Goal: Information Seeking & Learning: Learn about a topic

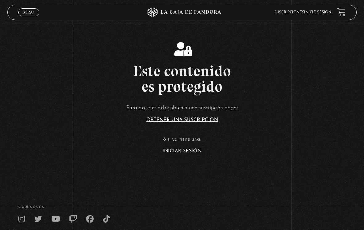
click at [196, 153] on link "Iniciar Sesión" at bounding box center [181, 150] width 39 height 5
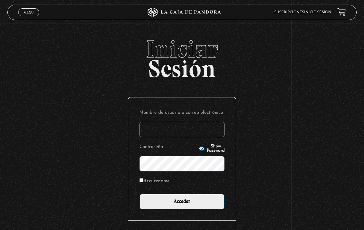
type input "[EMAIL_ADDRESS][DOMAIN_NAME]"
click at [182, 203] on input "Acceder" at bounding box center [181, 201] width 85 height 15
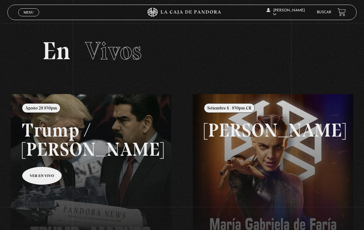
click at [51, 174] on link at bounding box center [193, 209] width 364 height 230
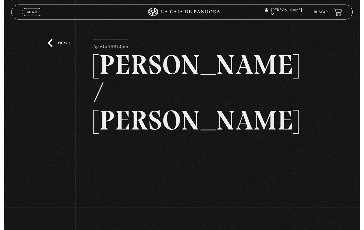
scroll to position [43, 0]
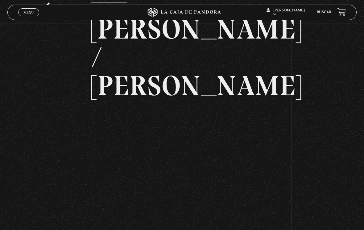
click at [33, 11] on span "Menu" at bounding box center [28, 12] width 10 height 4
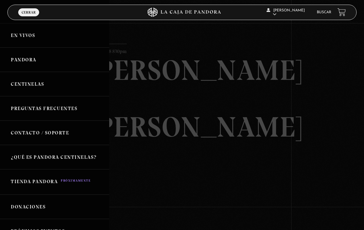
scroll to position [0, 0]
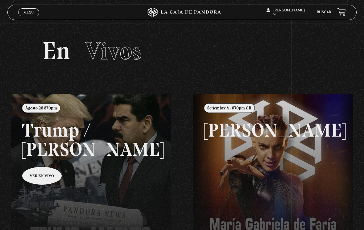
click at [317, 14] on link "Buscar" at bounding box center [323, 12] width 14 height 4
click at [323, 11] on link "Buscar" at bounding box center [323, 12] width 14 height 4
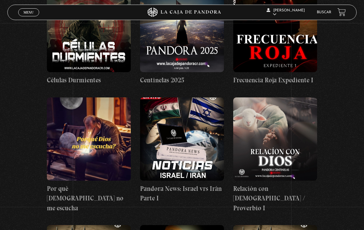
scroll to position [260, 0]
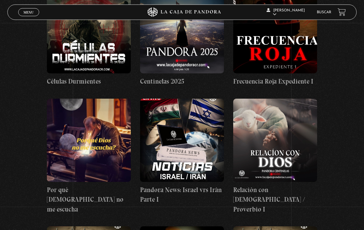
click at [319, 12] on link "Buscar" at bounding box center [323, 12] width 14 height 4
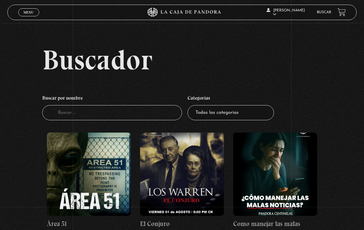
click at [152, 114] on input "Buscador" at bounding box center [112, 112] width 140 height 15
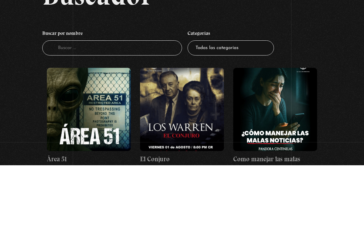
scroll to position [65, 0]
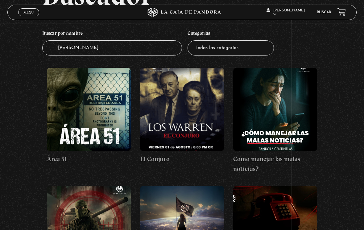
type input "harry"
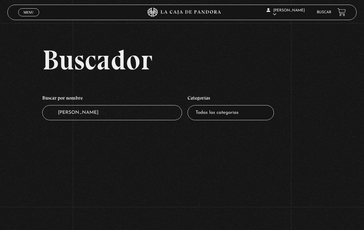
click at [130, 116] on input "harry" at bounding box center [112, 112] width 140 height 15
type input "h"
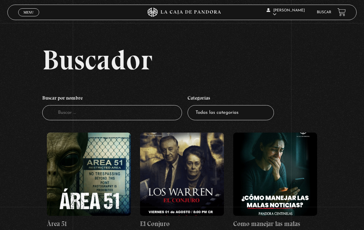
click at [133, 119] on input "Buscador" at bounding box center [112, 112] width 140 height 15
click at [138, 117] on input "Buscador" at bounding box center [112, 112] width 140 height 15
type input "Rowling"
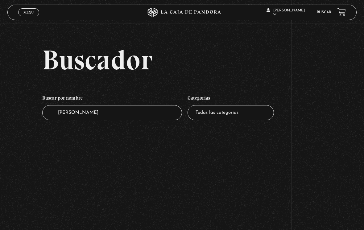
click at [242, 120] on select "Todas las categorías 11:11 Humanitario (1) Amo los Lunes (2) Análisis de series…" at bounding box center [230, 112] width 86 height 15
select select "vamos-a-leer-el-viernes"
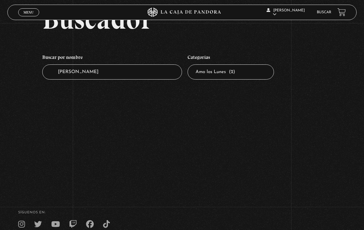
scroll to position [40, 0]
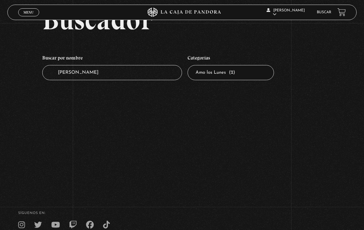
click at [159, 76] on input "[PERSON_NAME]" at bounding box center [112, 72] width 140 height 15
type input "R"
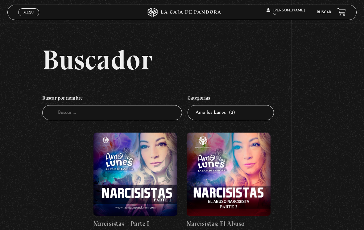
click at [238, 114] on select "Todas las categorías 11:11 Humanitario (1) Amo los [DATE] (2) Análisis de serie…" at bounding box center [230, 112] width 86 height 15
select select "series-y-peliculas"
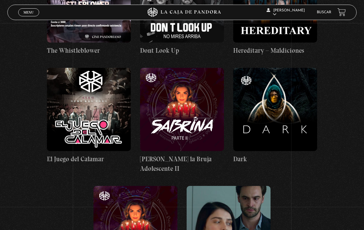
scroll to position [701, 0]
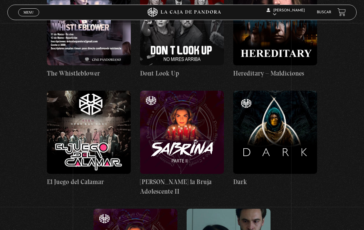
click at [294, 138] on figure at bounding box center [275, 132] width 84 height 83
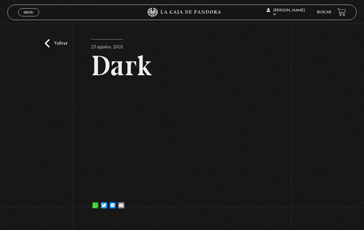
scroll to position [7, 0]
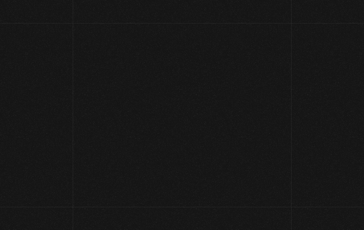
scroll to position [701, 0]
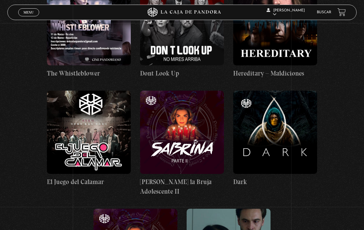
click at [298, 145] on figure at bounding box center [275, 132] width 84 height 83
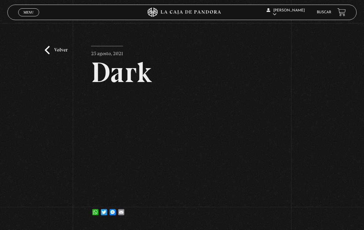
click at [48, 45] on div "Volver 25 agosto, 2021 Dark WhatsApp Twitter Messenger Email" at bounding box center [182, 124] width 364 height 203
click at [47, 51] on link "Volver" at bounding box center [56, 50] width 23 height 8
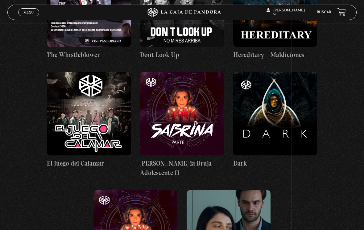
scroll to position [716, 0]
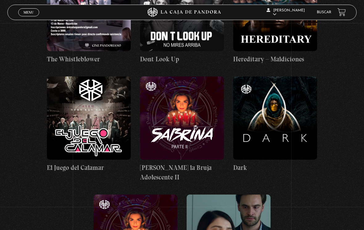
click at [304, 129] on figure at bounding box center [275, 117] width 84 height 83
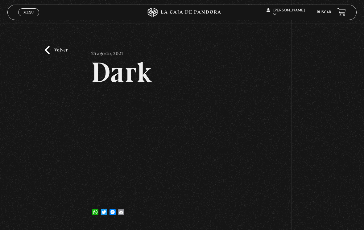
click at [117, 58] on h2 "Dark" at bounding box center [181, 72] width 181 height 28
click at [55, 54] on link "Volver" at bounding box center [56, 50] width 23 height 8
click at [25, 12] on span "Menu" at bounding box center [28, 12] width 10 height 4
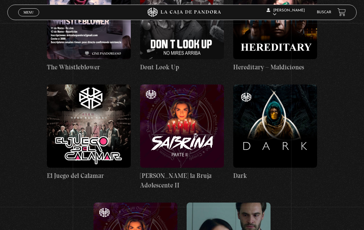
scroll to position [710, 0]
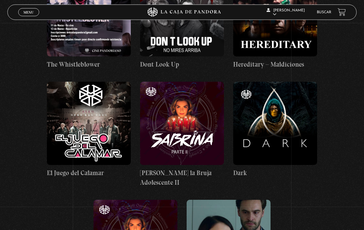
click at [302, 136] on figure at bounding box center [275, 123] width 84 height 83
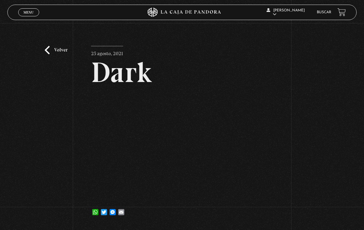
click at [326, 12] on link "Buscar" at bounding box center [323, 12] width 14 height 4
click at [292, 11] on span "DANIELA MORALES" at bounding box center [285, 13] width 38 height 8
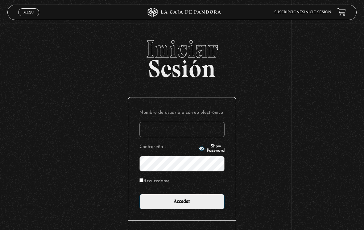
type input "[EMAIL_ADDRESS][DOMAIN_NAME]"
click at [182, 203] on input "Acceder" at bounding box center [181, 201] width 85 height 15
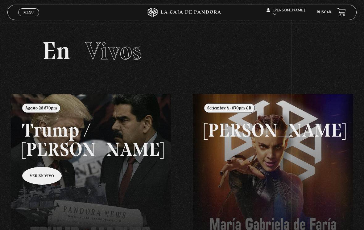
click at [326, 11] on link "Buscar" at bounding box center [323, 12] width 14 height 4
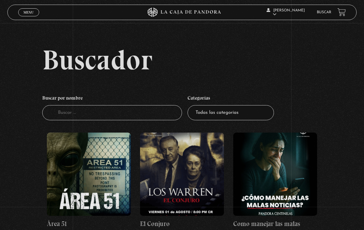
click at [140, 118] on input "Buscador" at bounding box center [112, 112] width 140 height 15
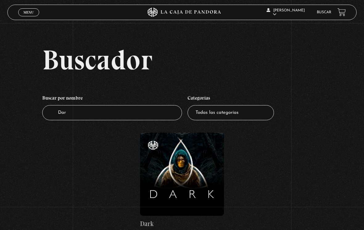
click at [177, 174] on figure at bounding box center [182, 173] width 84 height 83
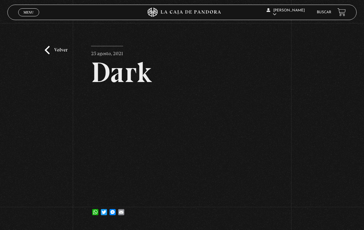
click at [126, 96] on article "25 agosto, 2021 Dark WhatsApp Twitter Messenger Email" at bounding box center [181, 133] width 181 height 174
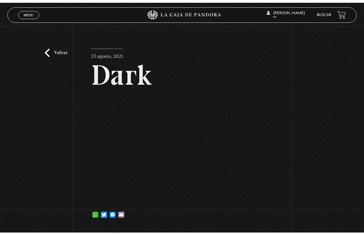
scroll to position [7, 0]
